Goal: Task Accomplishment & Management: Complete application form

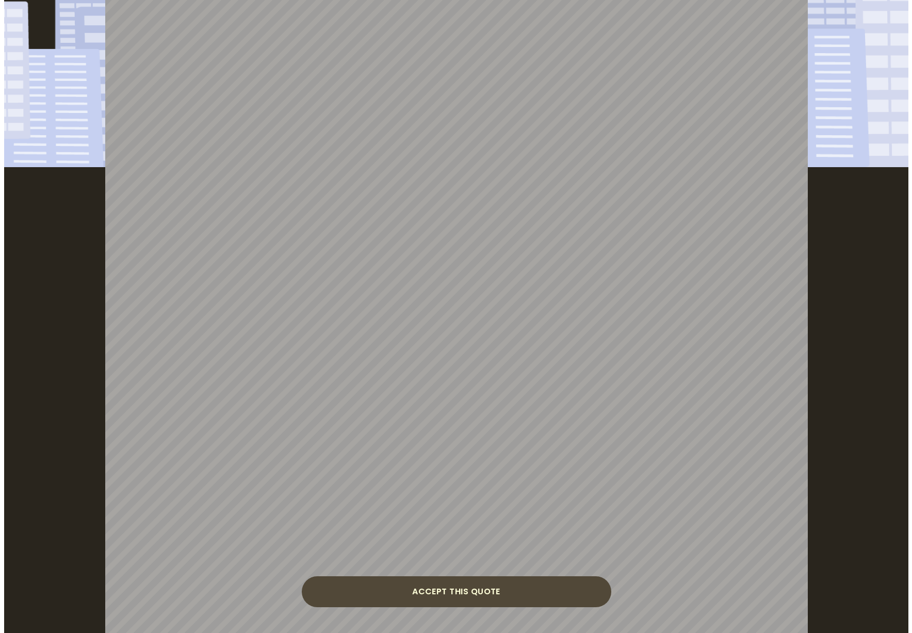
scroll to position [206, 0]
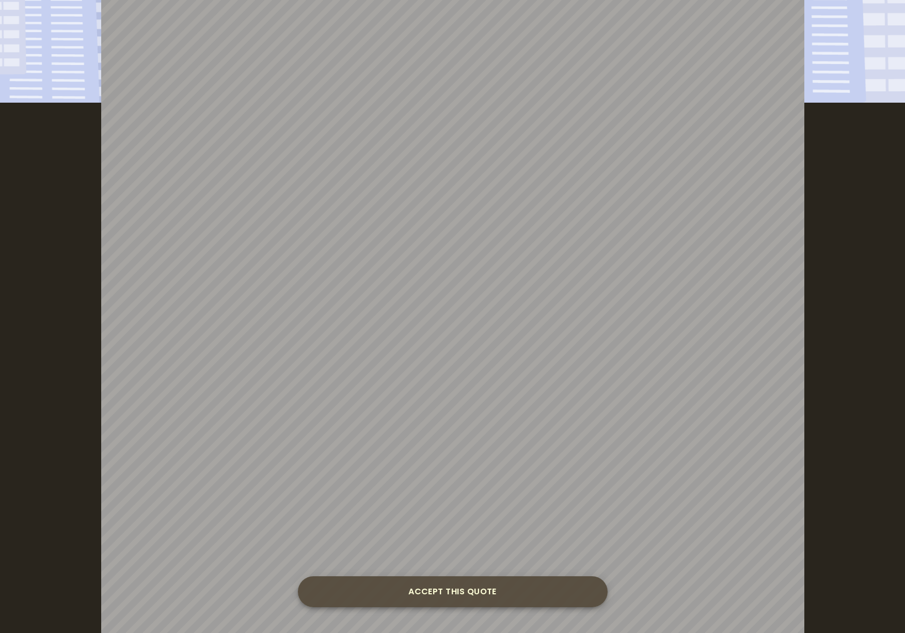
click at [449, 591] on button "Accept this Quote" at bounding box center [453, 591] width 310 height 31
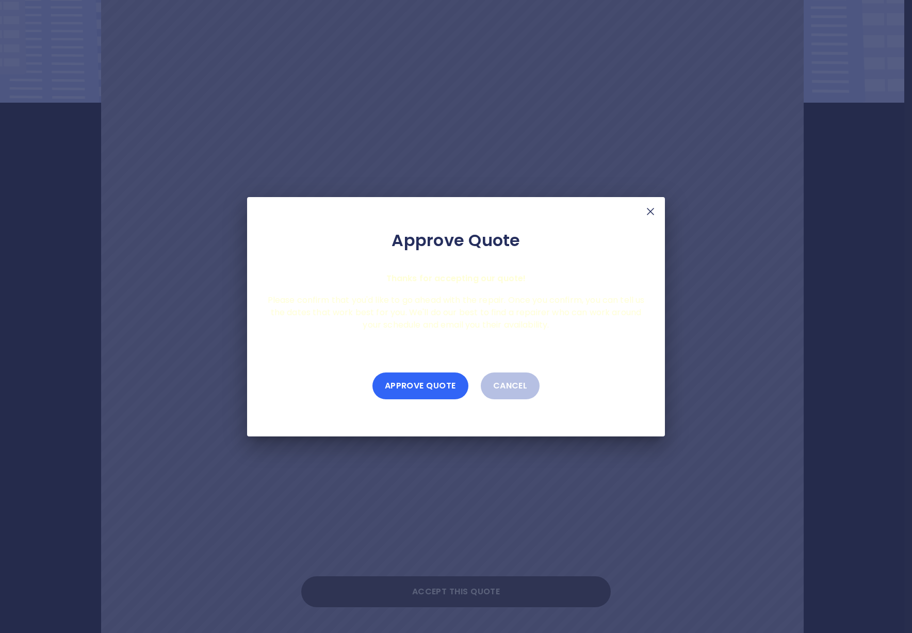
click at [417, 384] on button "Approve Quote" at bounding box center [421, 386] width 96 height 27
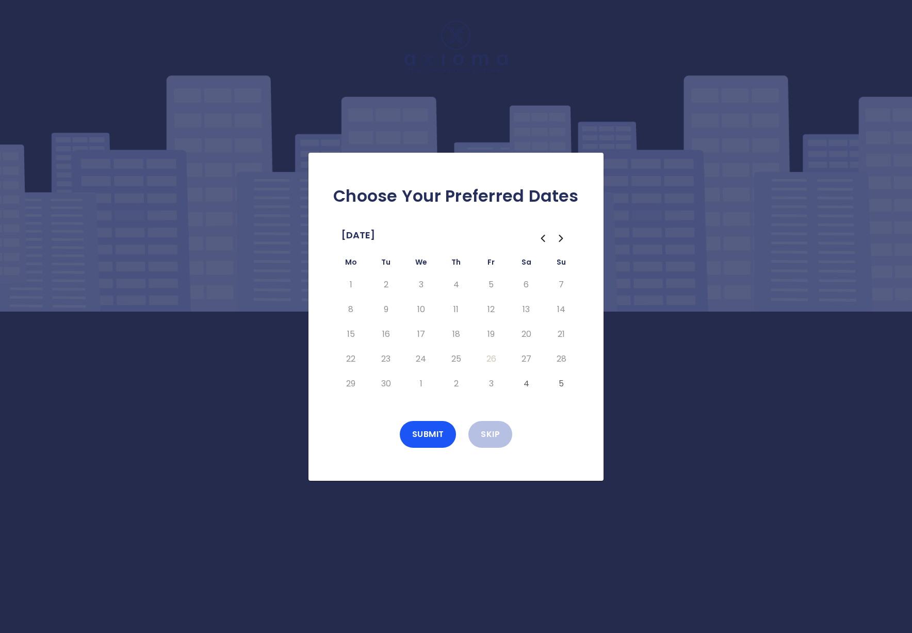
click at [528, 383] on button "4" at bounding box center [526, 384] width 19 height 17
click at [526, 385] on button "4" at bounding box center [526, 384] width 19 height 17
click at [528, 383] on button "4" at bounding box center [526, 384] width 19 height 17
click at [526, 382] on button "4" at bounding box center [526, 384] width 19 height 17
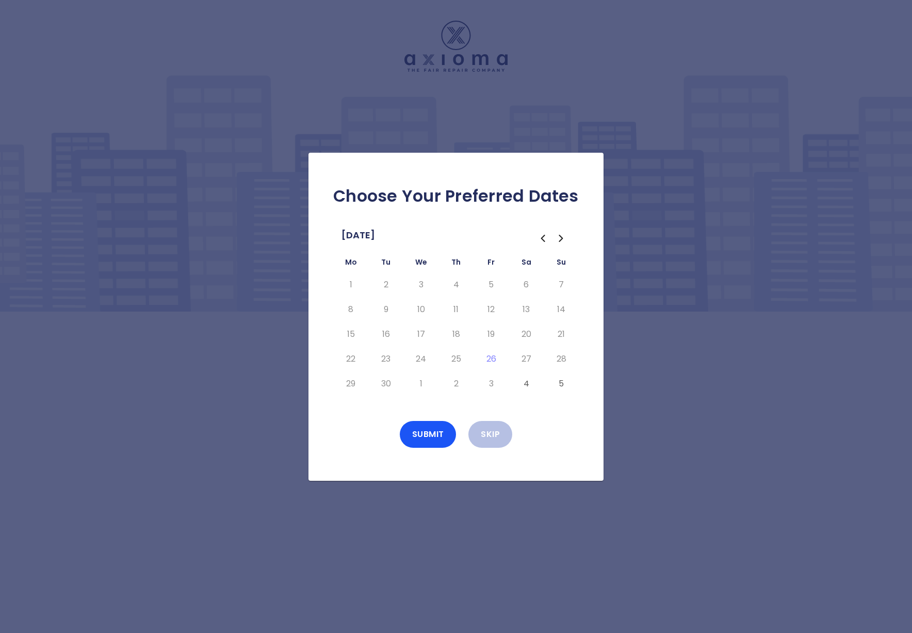
click at [577, 464] on div "Choose Your Preferred Dates [DATE] Mo Tu We Th Fr Sa Su 1 2 3 4 5 6 7 8 9 10 11…" at bounding box center [456, 317] width 295 height 328
click at [563, 238] on icon "Go to the Next Month" at bounding box center [561, 238] width 12 height 12
click at [545, 236] on icon "Go to the Previous Month" at bounding box center [543, 238] width 12 height 12
click at [563, 237] on icon "Go to the Next Month" at bounding box center [561, 238] width 12 height 12
click at [542, 238] on icon "Go to the Previous Month" at bounding box center [543, 238] width 3 height 6
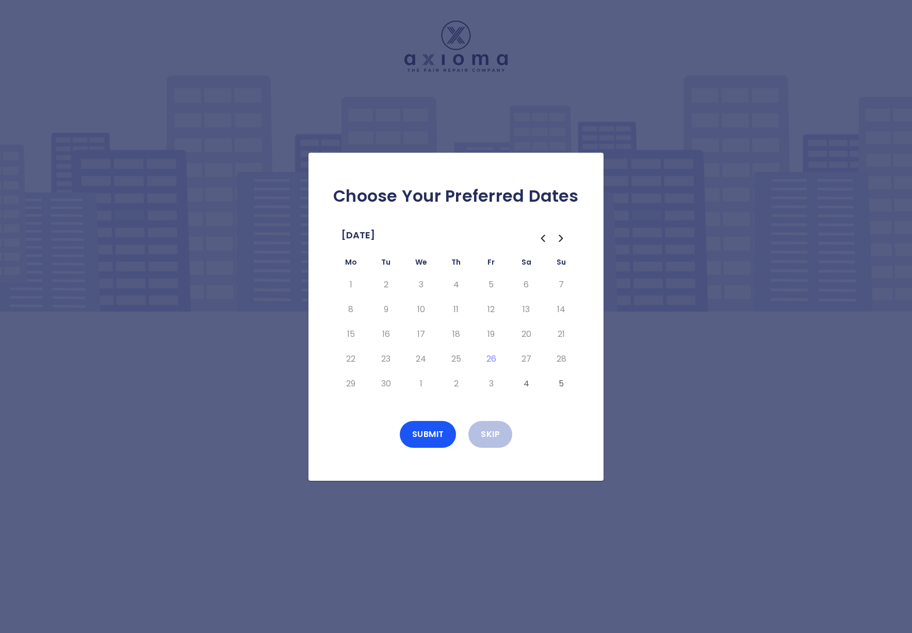
click at [530, 384] on button "4" at bounding box center [526, 384] width 19 height 17
click at [715, 434] on div "Choose Your Preferred Dates [DATE] Mo Tu We Th Fr Sa Su 1 2 3 4 5 6 7 8 9 10 11…" at bounding box center [456, 316] width 912 height 633
click at [493, 435] on button "Skip" at bounding box center [491, 434] width 44 height 27
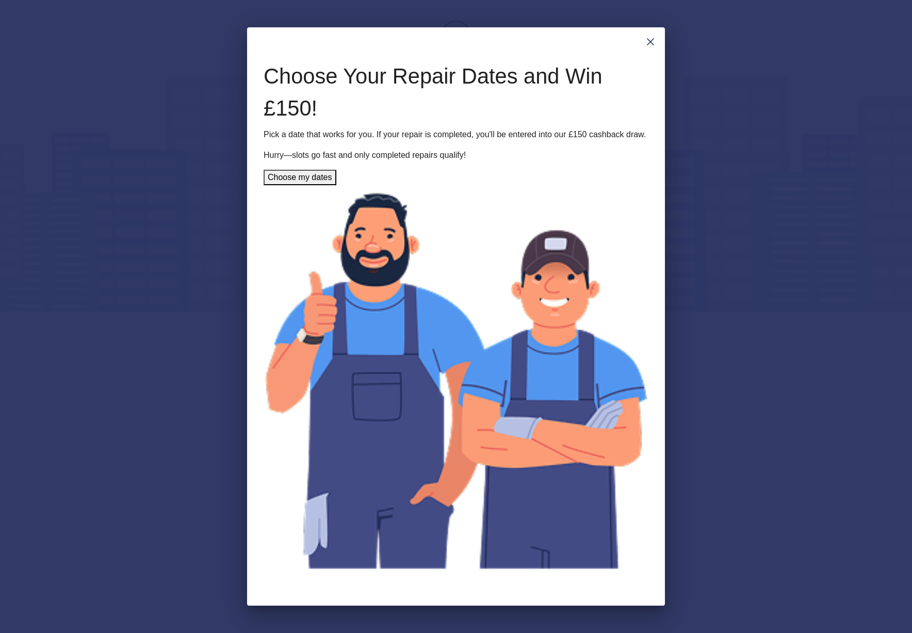
click at [650, 48] on img at bounding box center [651, 42] width 12 height 12
